Goal: Information Seeking & Learning: Stay updated

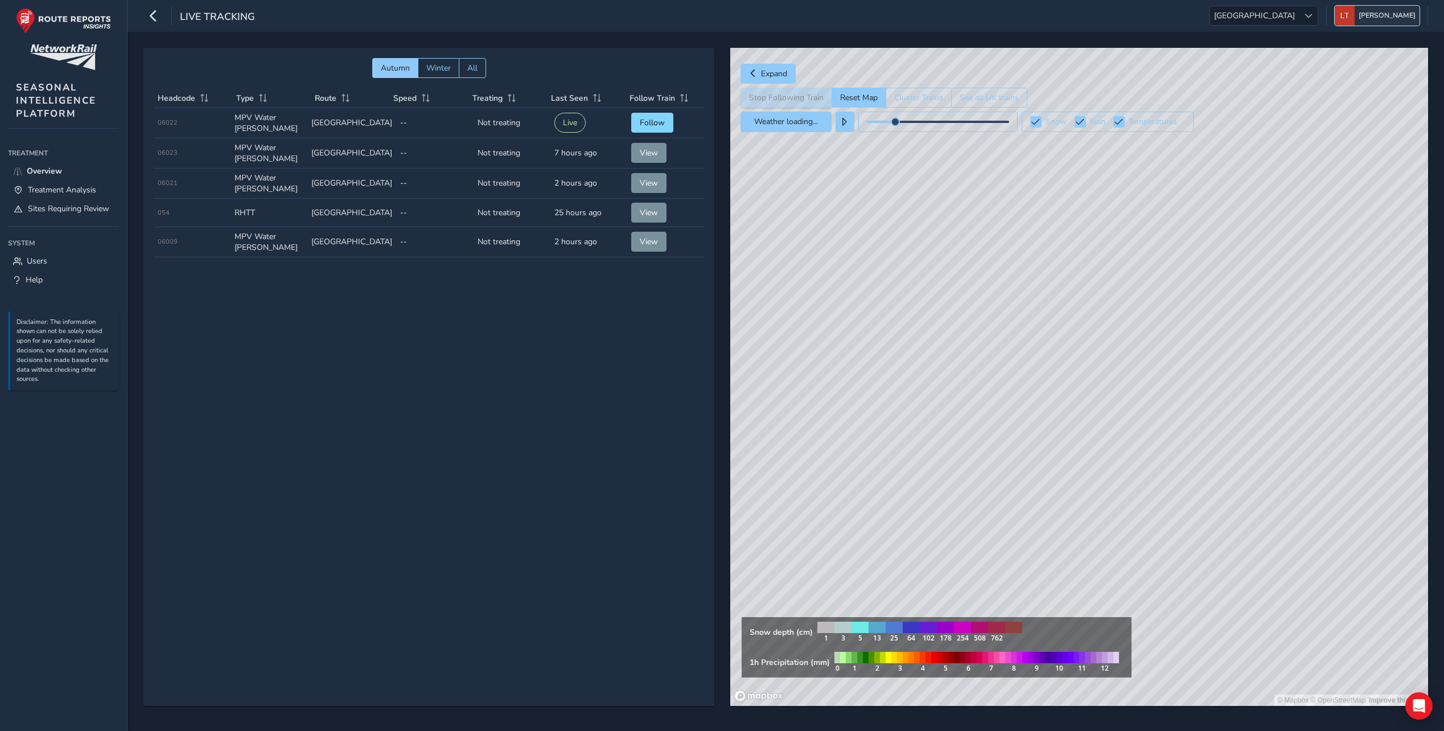
click at [1386, 17] on span "[PERSON_NAME]" at bounding box center [1387, 16] width 57 height 20
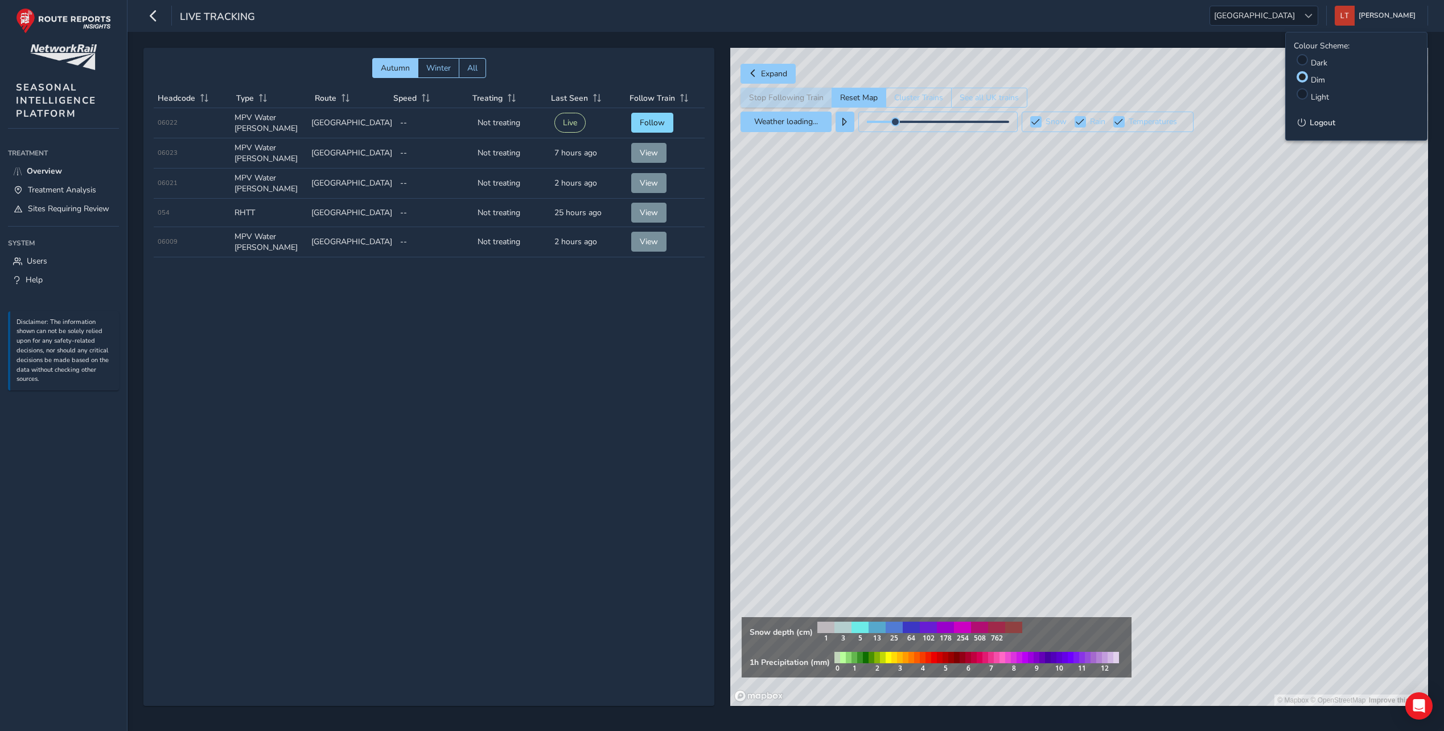
click at [1310, 94] on li "Light" at bounding box center [1356, 93] width 125 height 17
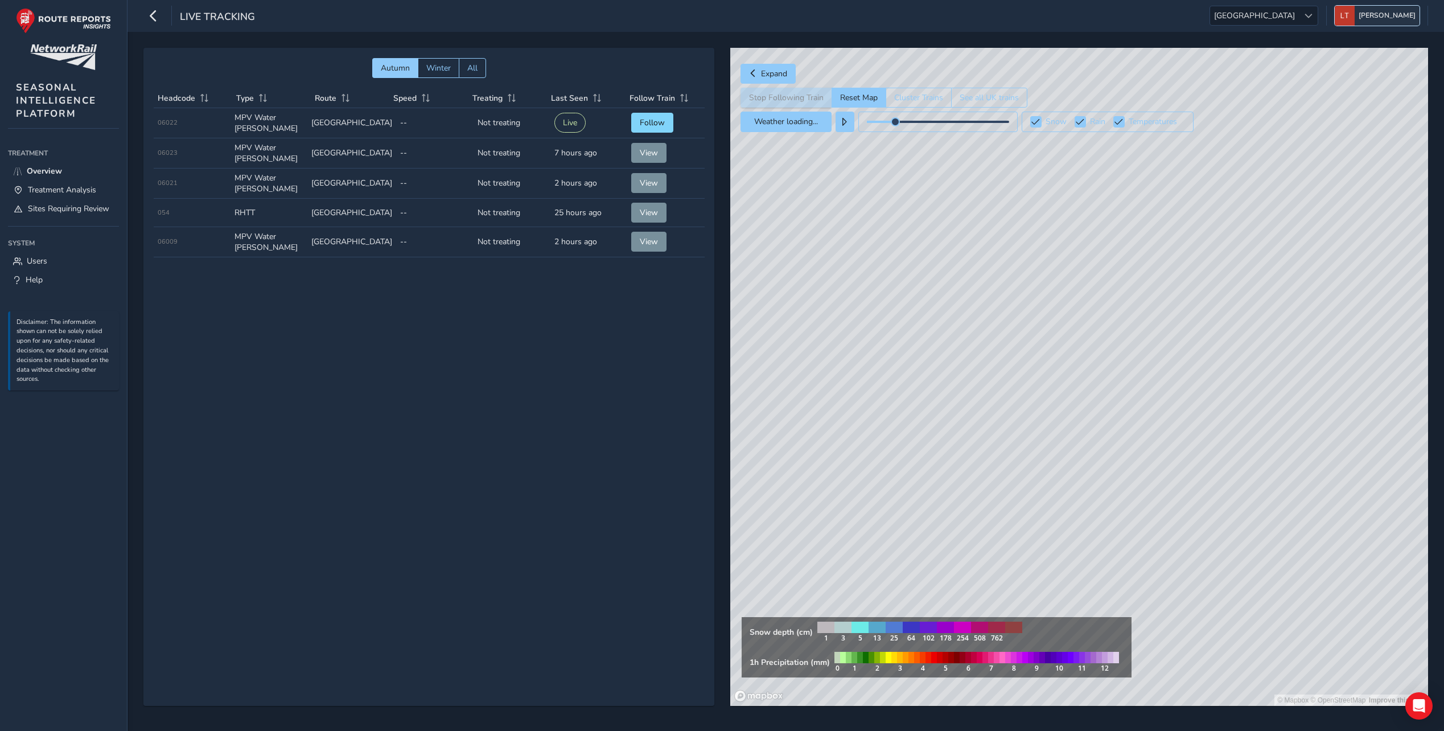
click at [1383, 15] on span "[PERSON_NAME]" at bounding box center [1387, 16] width 57 height 20
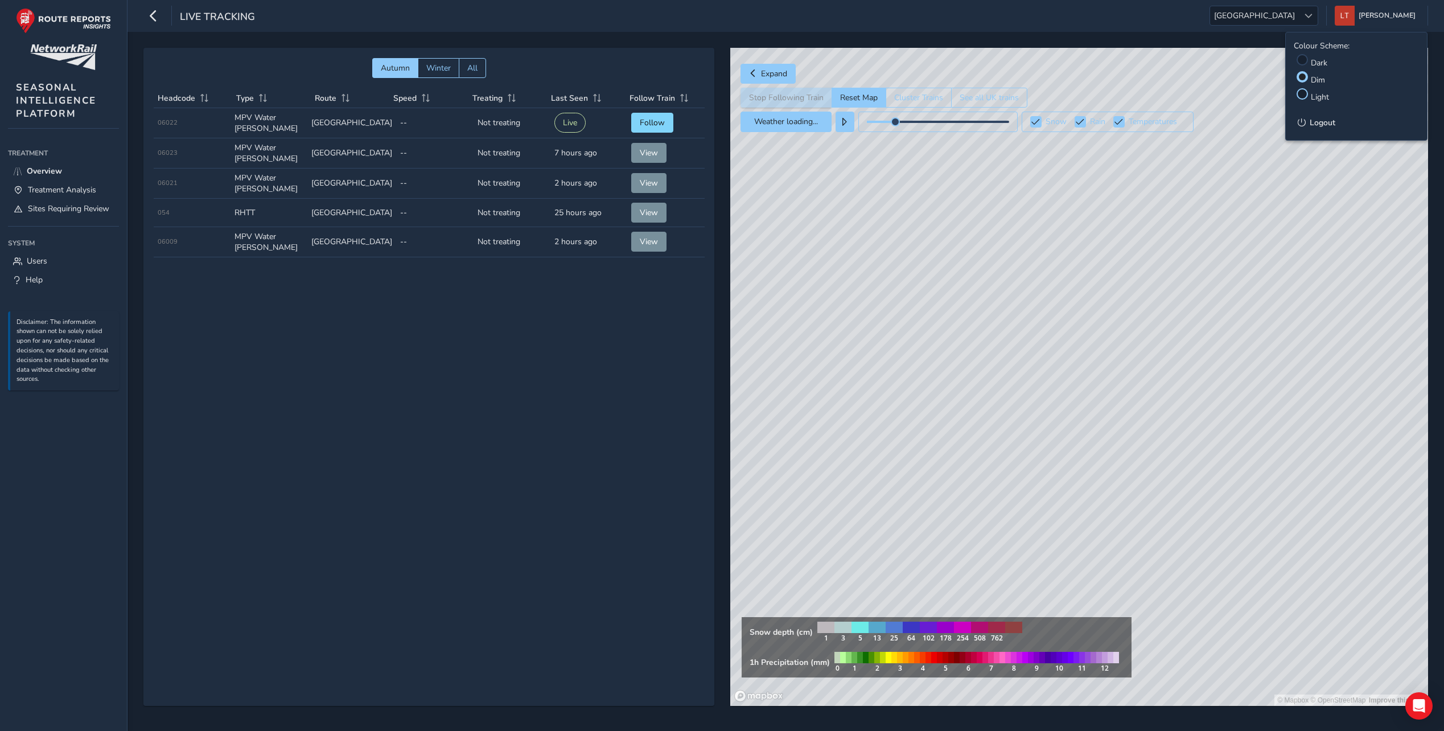
click at [1300, 92] on div at bounding box center [1301, 93] width 11 height 11
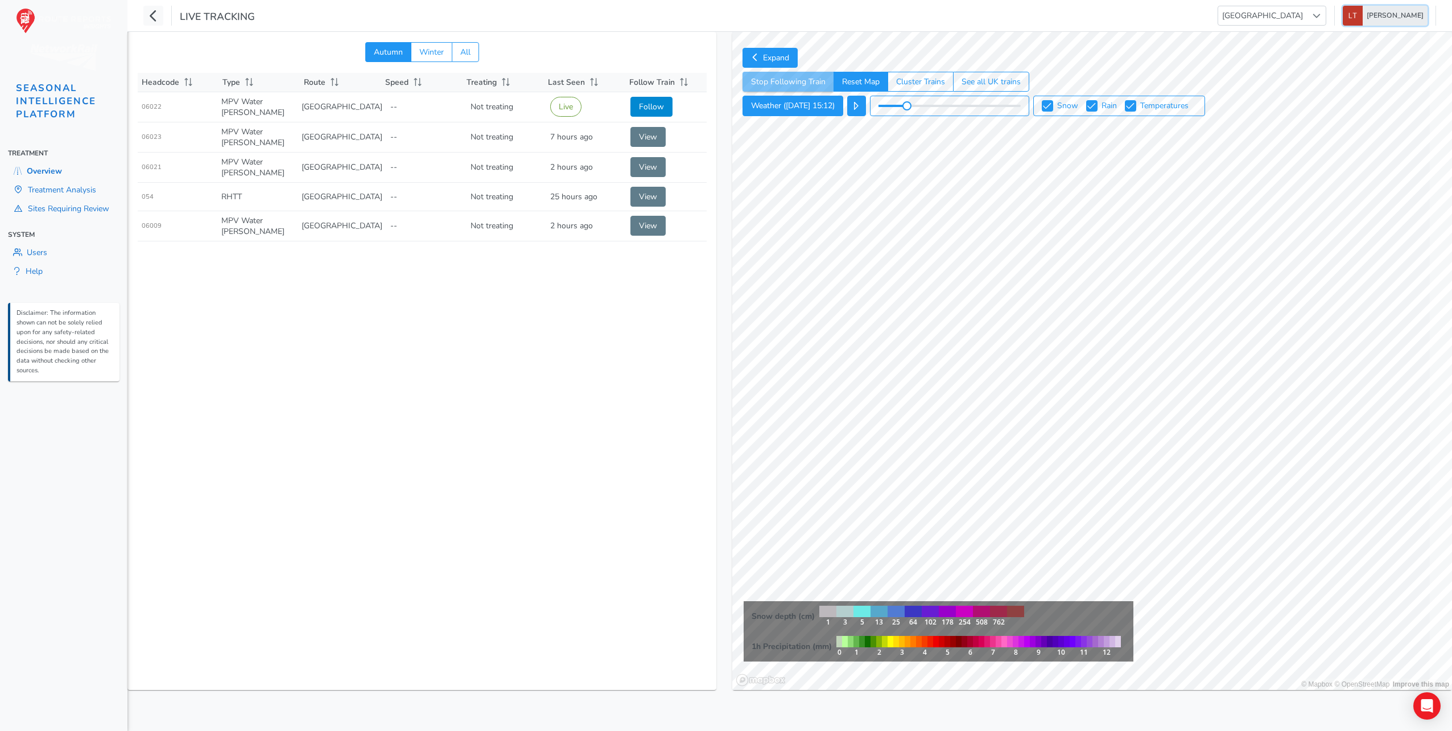
click at [1363, 20] on img "button" at bounding box center [1353, 16] width 20 height 20
click at [1310, 58] on div at bounding box center [1309, 58] width 11 height 11
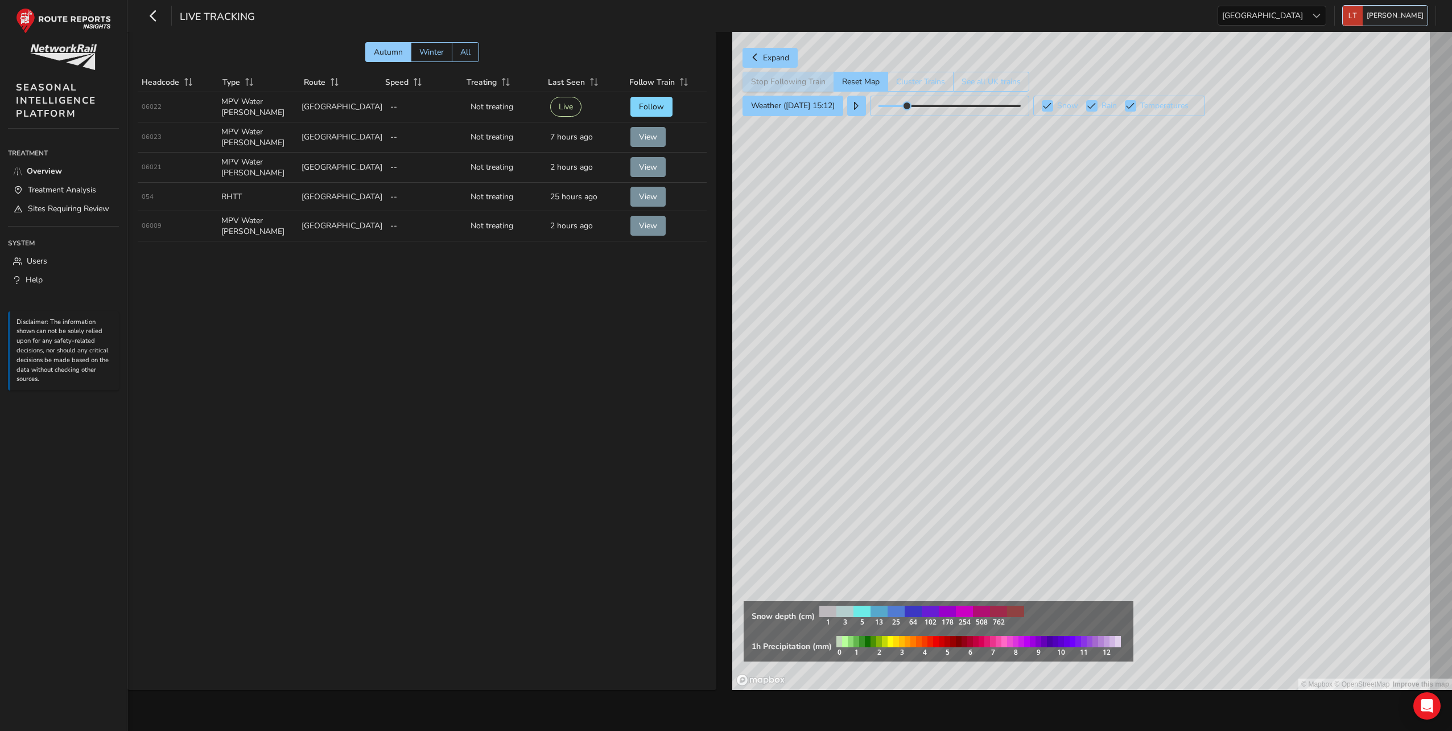
click at [1363, 22] on img "button" at bounding box center [1353, 16] width 20 height 20
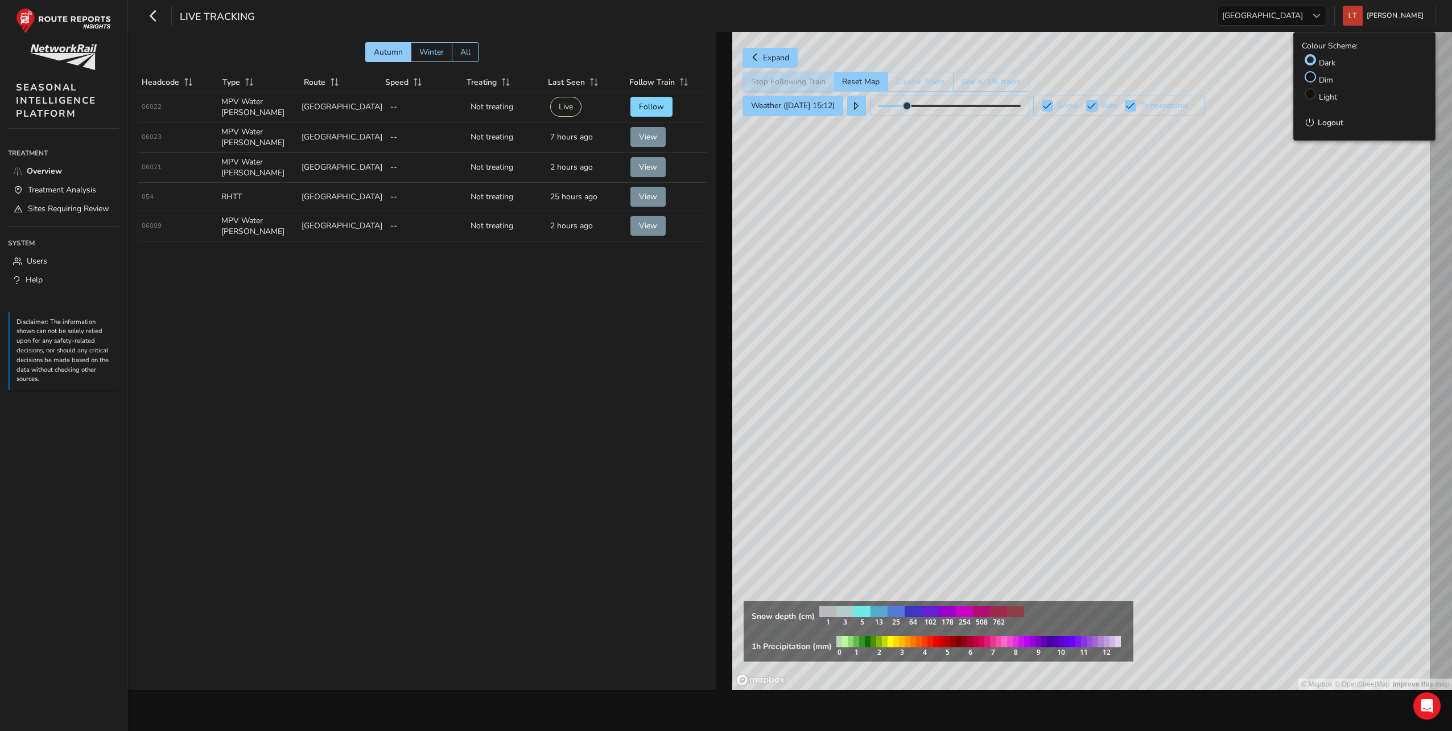
click at [1308, 76] on div at bounding box center [1310, 76] width 11 height 11
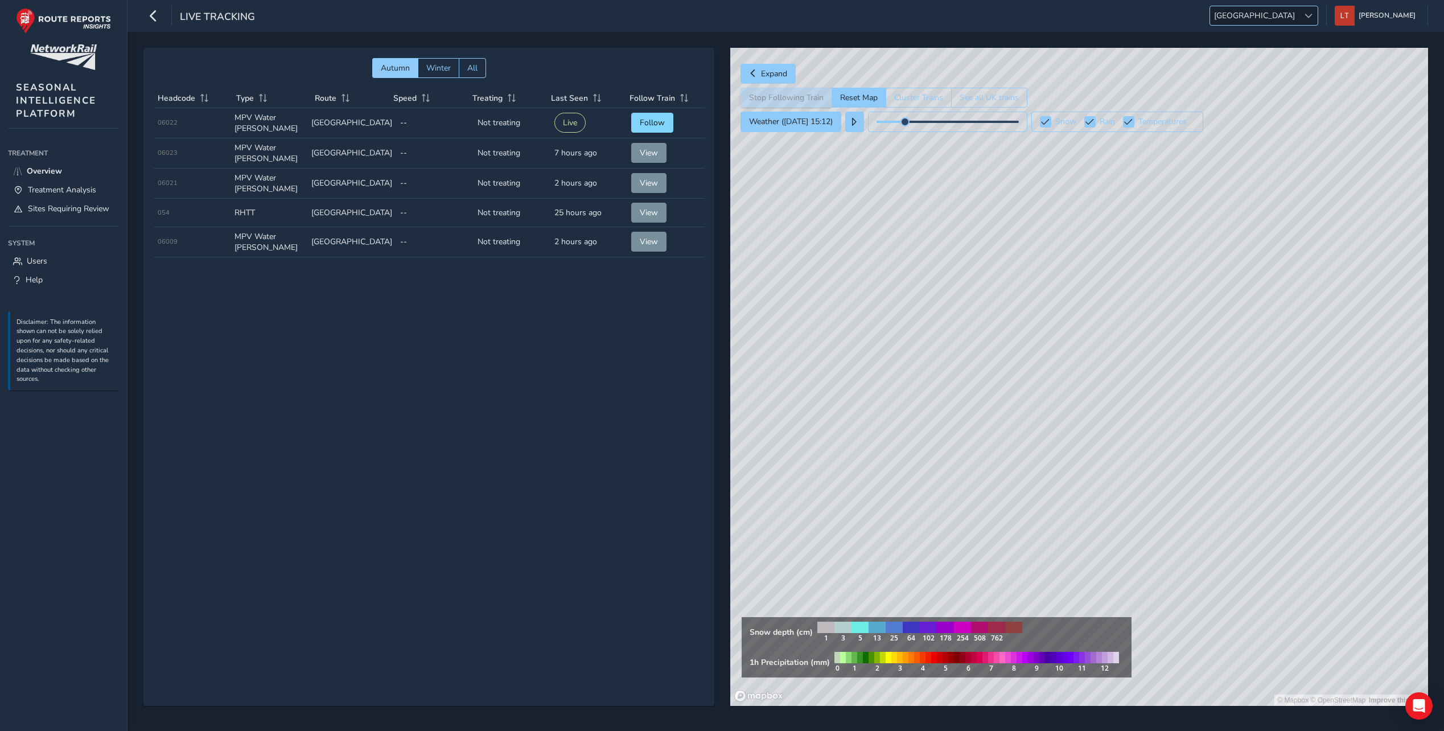
click at [1299, 12] on span "[GEOGRAPHIC_DATA]" at bounding box center [1254, 15] width 89 height 19
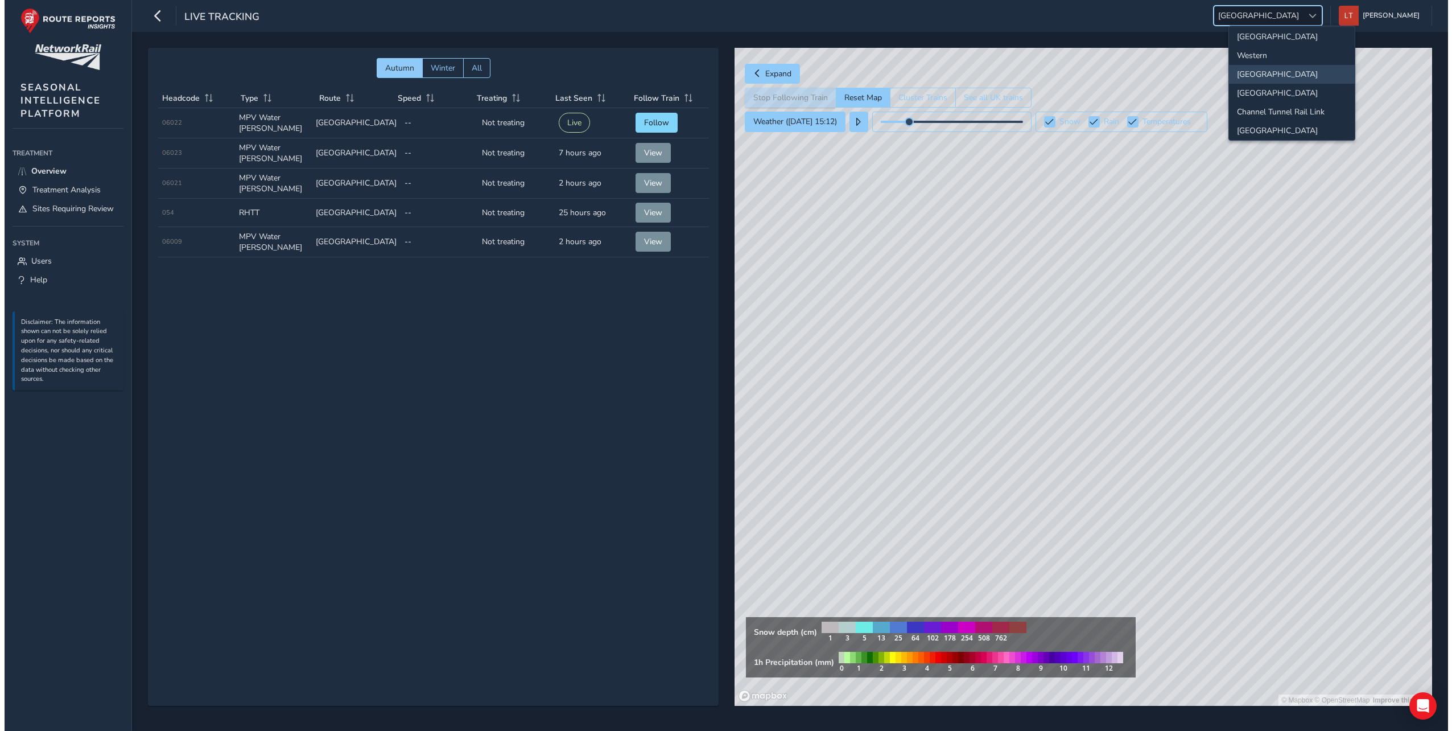
scroll to position [120, 0]
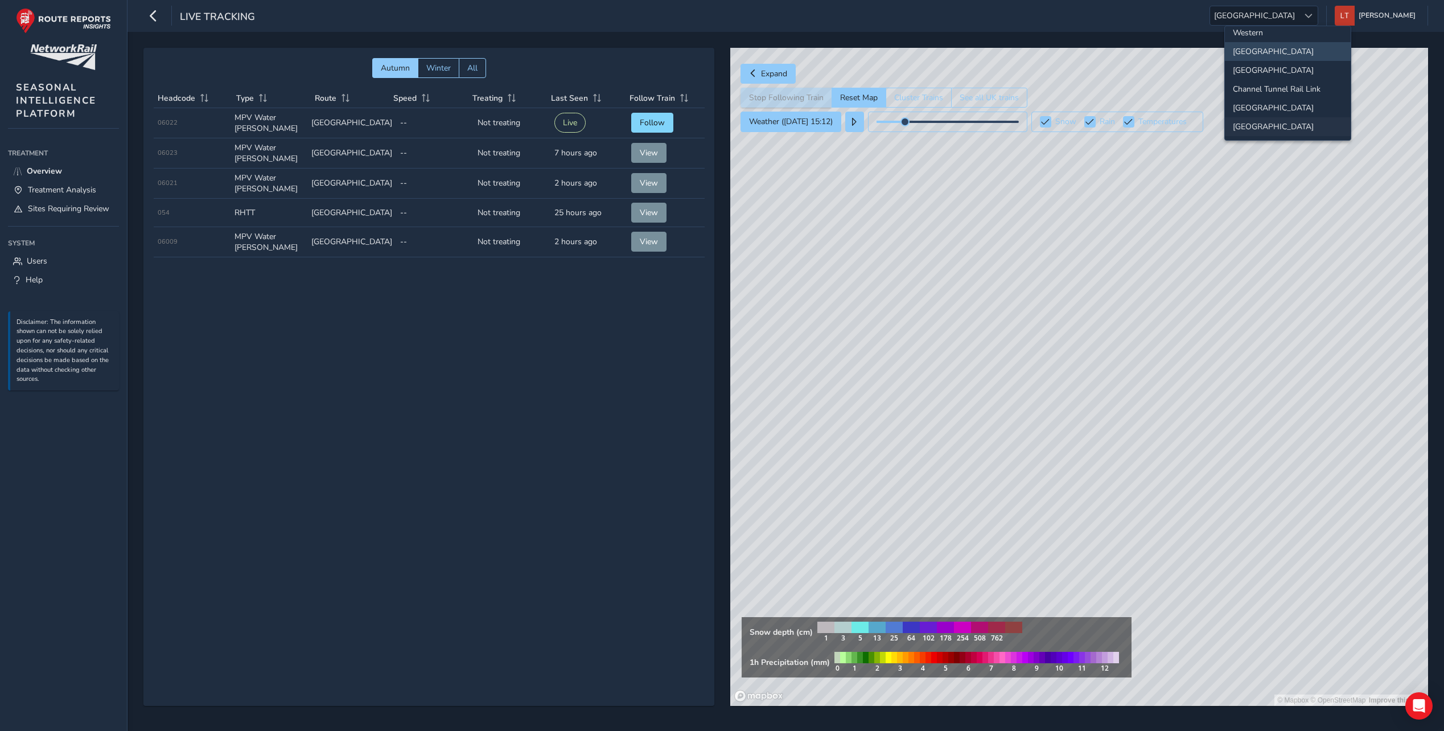
click at [1263, 121] on li "[GEOGRAPHIC_DATA]" at bounding box center [1288, 126] width 126 height 19
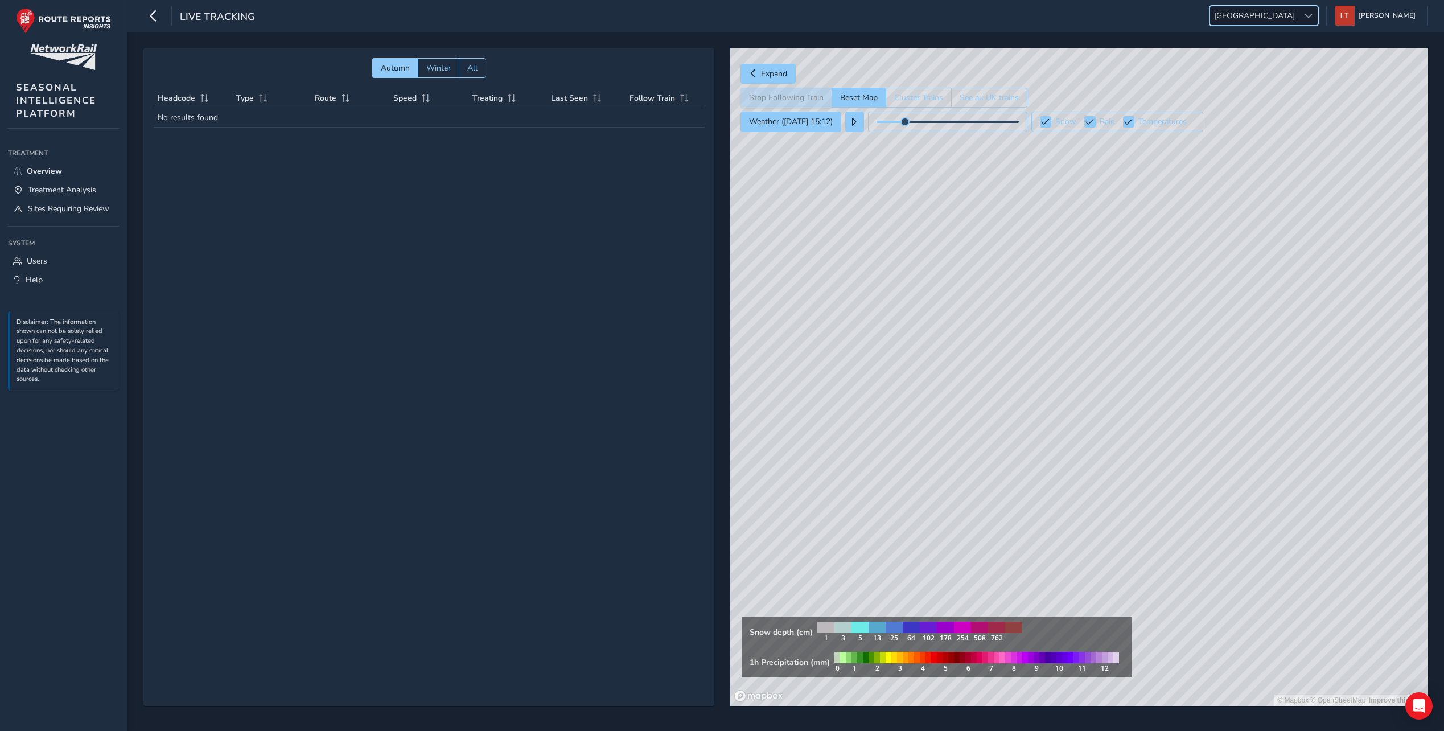
click at [269, 264] on div "Autumn Winter All Headcode Type Route Speed Treating Last Seen Follow Train No …" at bounding box center [428, 377] width 571 height 658
click at [17, 168] on icon at bounding box center [17, 171] width 9 height 9
click at [817, 129] on button "Weather ([DATE] 15:12)" at bounding box center [790, 122] width 101 height 20
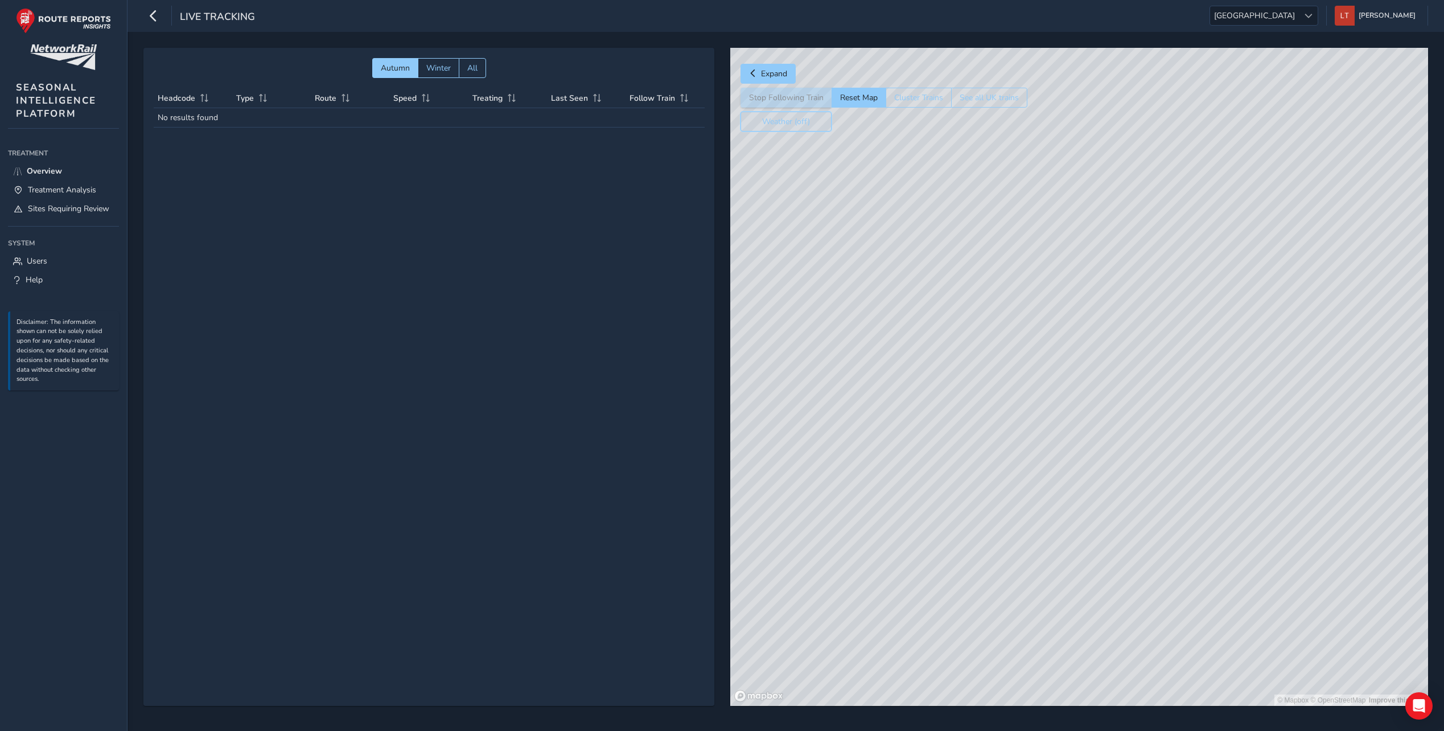
click at [794, 126] on button "Weather (off)" at bounding box center [785, 122] width 91 height 20
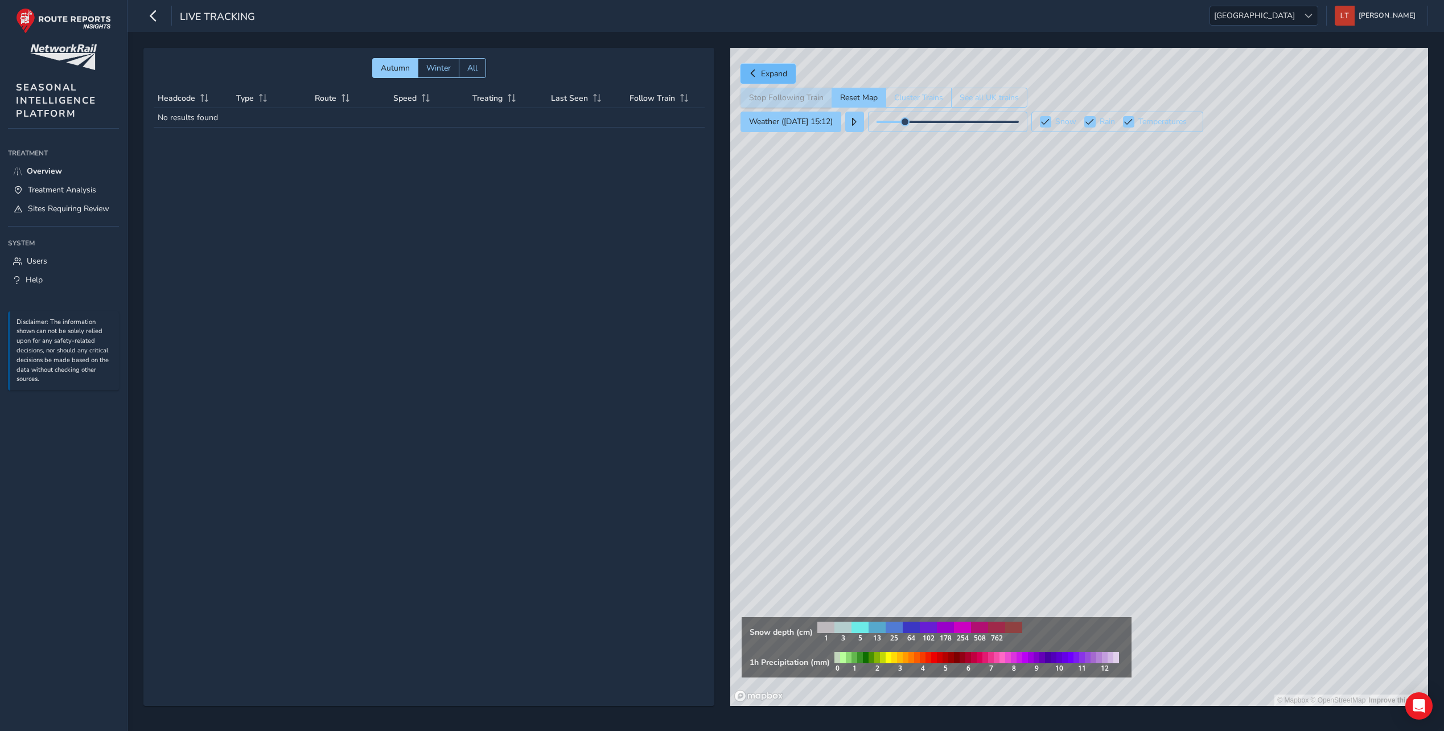
click at [769, 73] on span "Expand" at bounding box center [774, 73] width 26 height 11
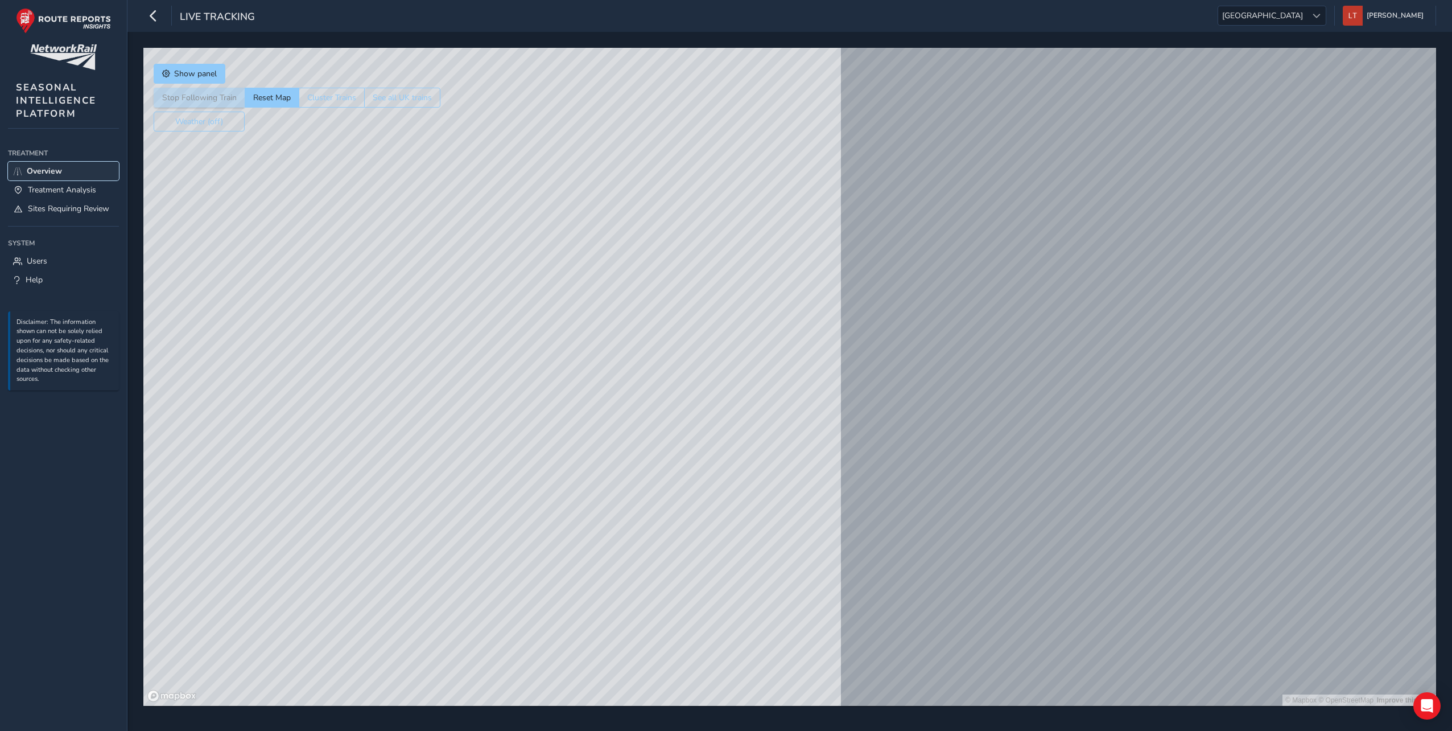
click at [54, 167] on span "Overview" at bounding box center [44, 171] width 35 height 11
